Goal: Information Seeking & Learning: Check status

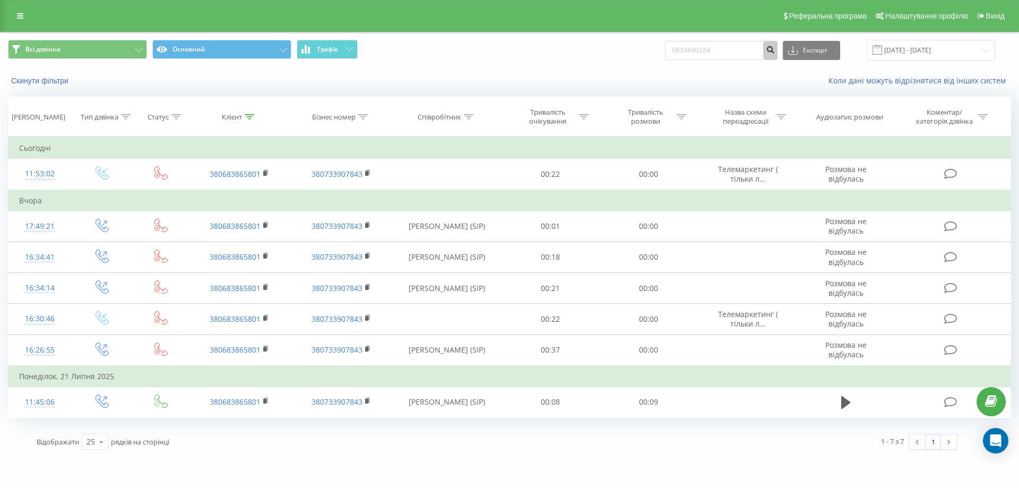
type input "0634840184"
click at [775, 51] on icon "submit" at bounding box center [770, 48] width 9 height 6
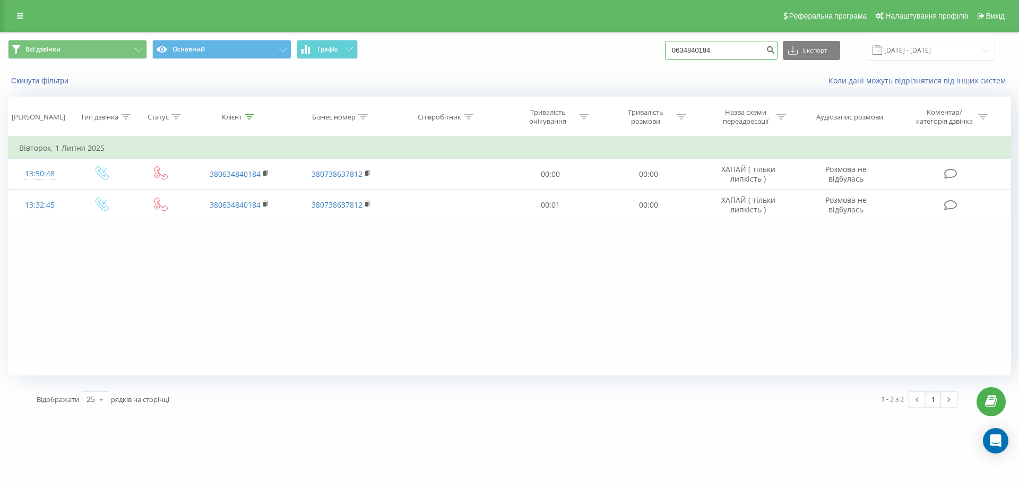
drag, startPoint x: 751, startPoint y: 49, endPoint x: 565, endPoint y: 66, distance: 186.6
click at [565, 66] on div "Всі дзвінки Основний Графік 0634840184 Експорт .csv .xls .xlsx [DATE] - [DATE]" at bounding box center [510, 50] width 1018 height 36
paste input "380990380193"
type input "380990380193"
click at [775, 52] on icon "submit" at bounding box center [770, 48] width 9 height 6
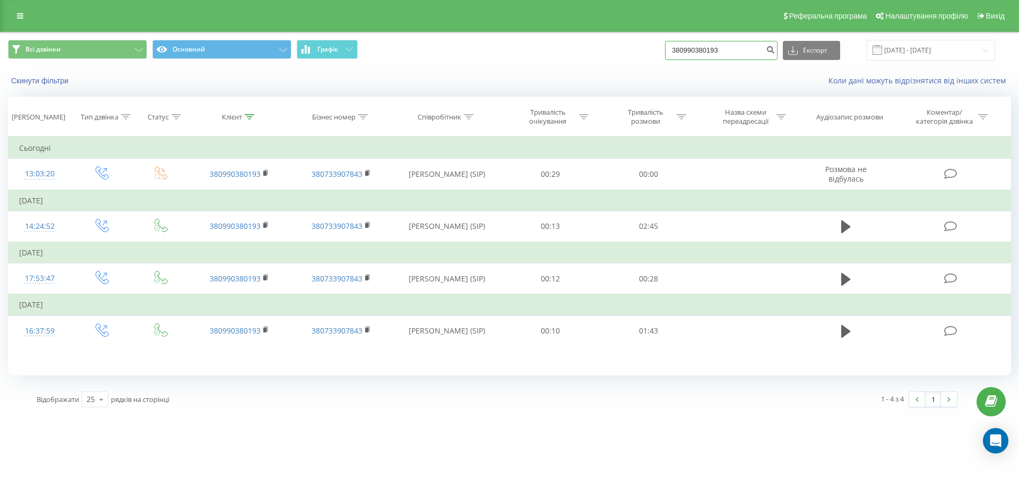
drag, startPoint x: 739, startPoint y: 49, endPoint x: 678, endPoint y: 40, distance: 61.7
click at [678, 41] on input "380990380193" at bounding box center [721, 50] width 113 height 19
